Goal: Information Seeking & Learning: Learn about a topic

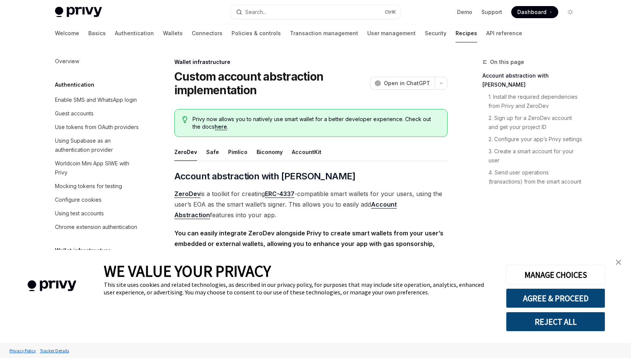
scroll to position [216, 0]
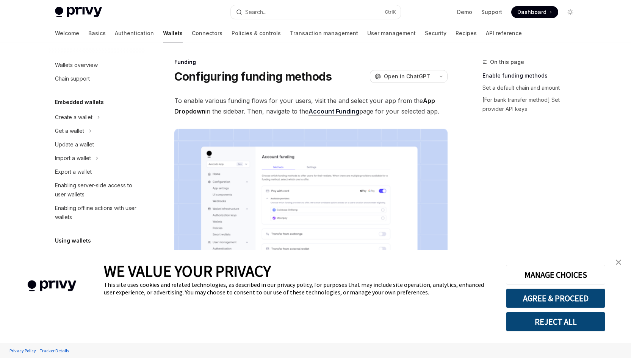
scroll to position [203, 0]
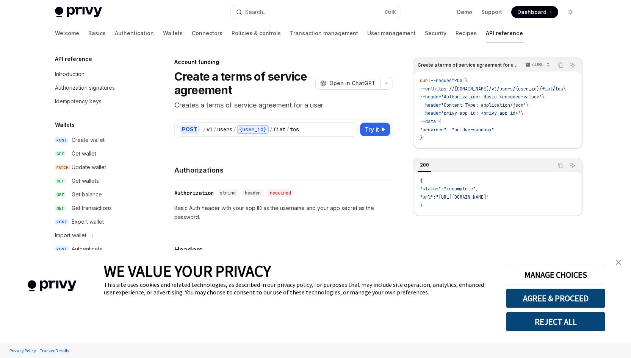
scroll to position [169, 0]
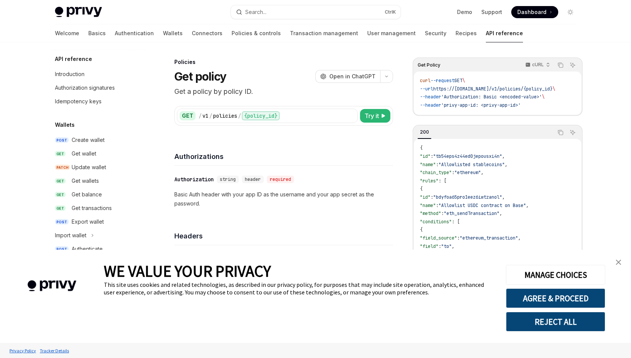
scroll to position [294, 0]
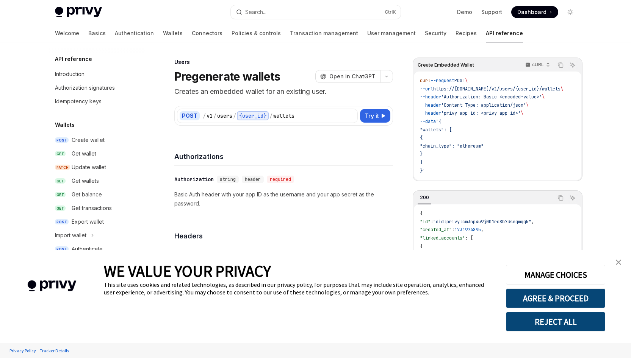
scroll to position [438, 0]
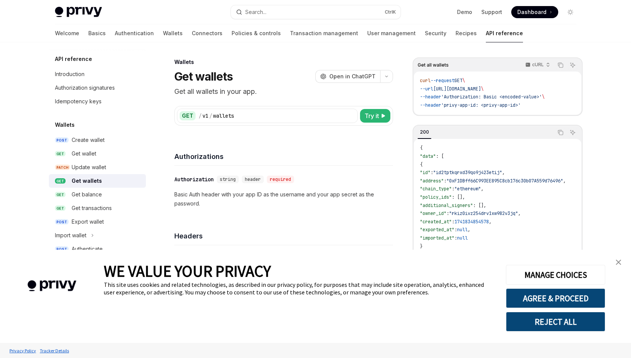
type textarea "*"
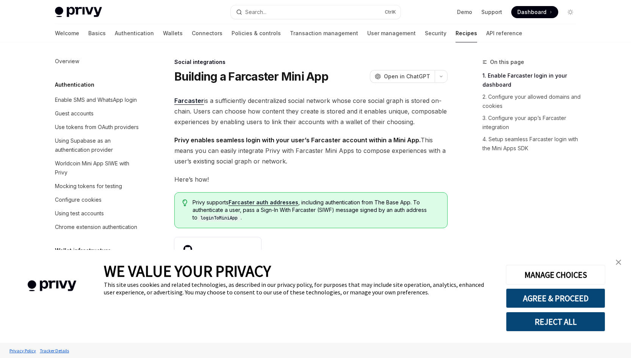
type textarea "*"
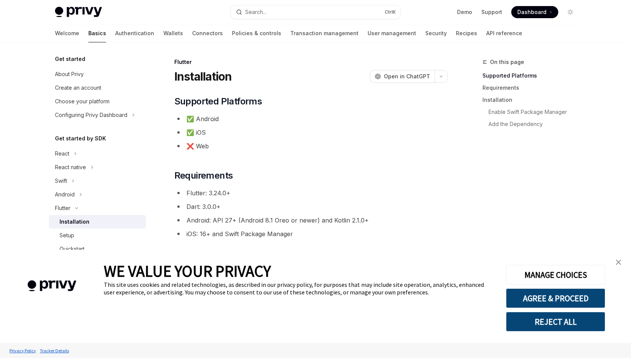
type textarea "*"
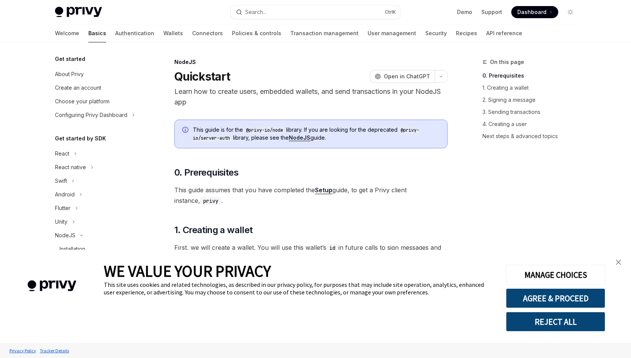
type textarea "*"
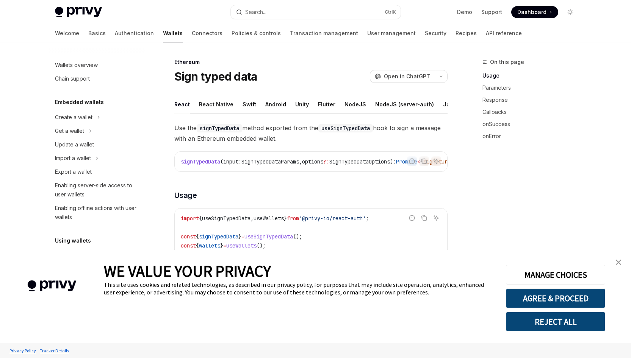
type textarea "*"
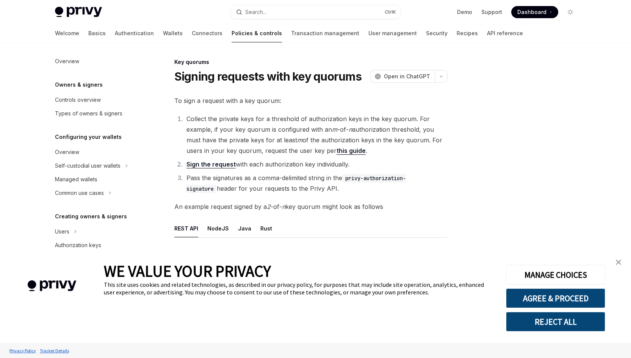
scroll to position [175, 0]
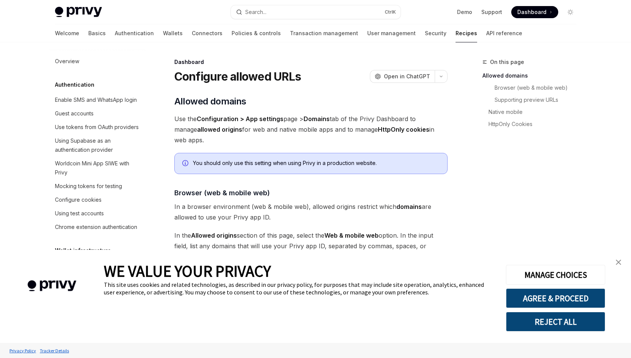
scroll to position [411, 0]
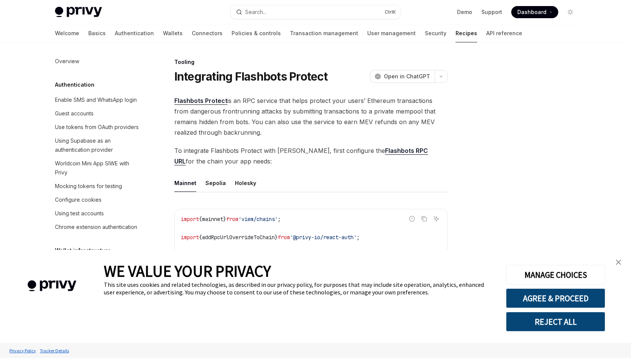
scroll to position [940, 0]
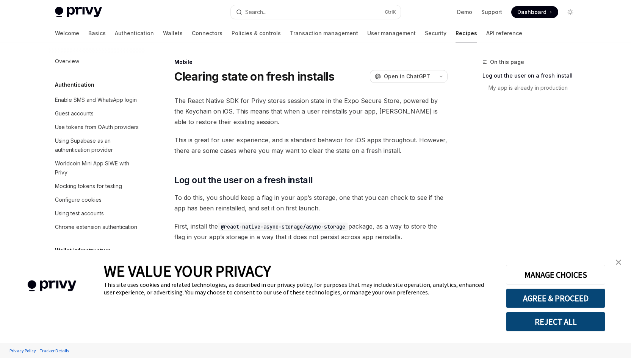
scroll to position [865, 0]
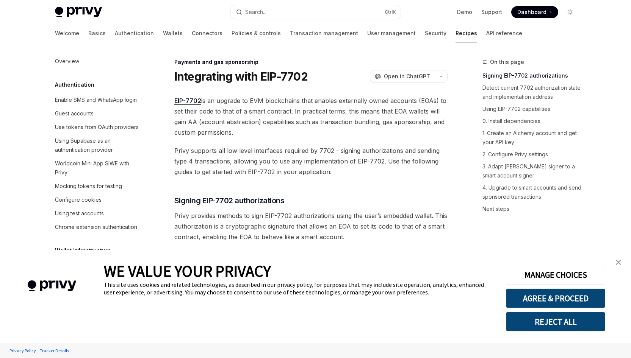
scroll to position [652, 0]
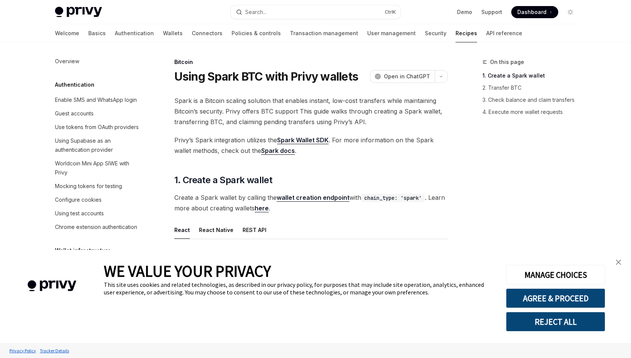
scroll to position [1191, 0]
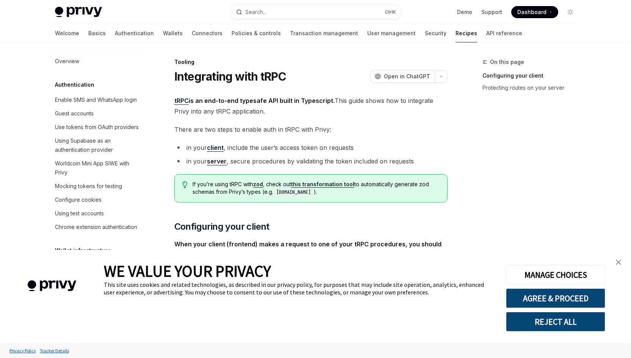
scroll to position [968, 0]
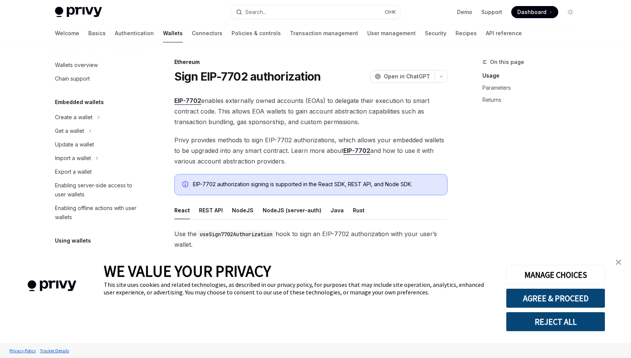
type textarea "*"
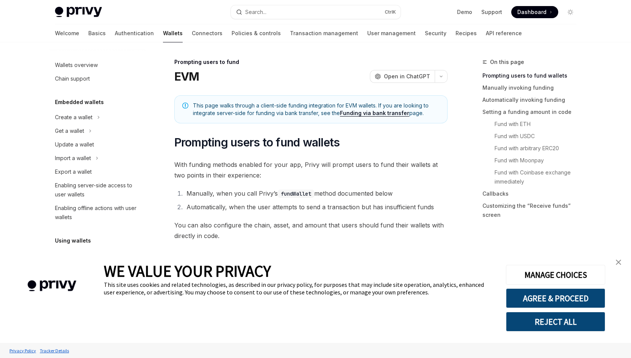
scroll to position [231, 0]
